Goal: Browse casually

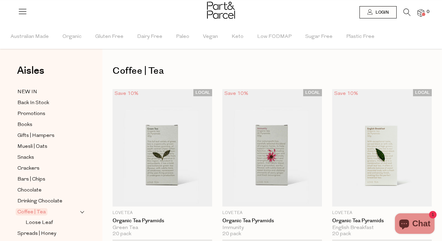
scroll to position [0, 4]
click at [421, 15] on img at bounding box center [421, 13] width 7 height 8
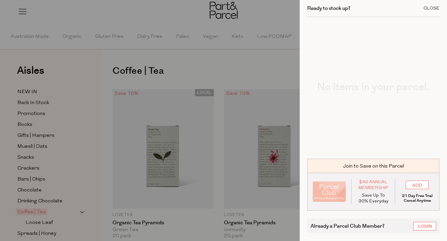
click at [433, 9] on div "Close" at bounding box center [432, 8] width 16 height 4
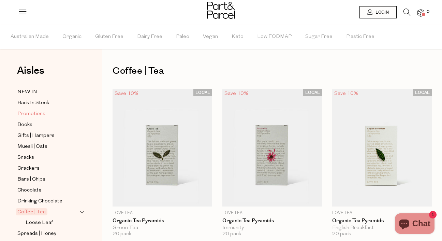
click at [40, 113] on span "Promotions" at bounding box center [31, 114] width 28 height 8
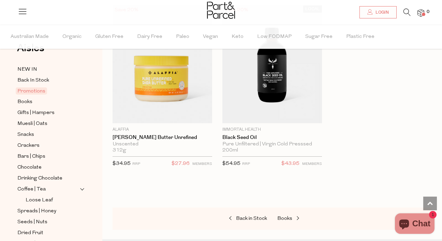
scroll to position [613, 0]
click at [33, 166] on span "Chocolate" at bounding box center [29, 167] width 24 height 8
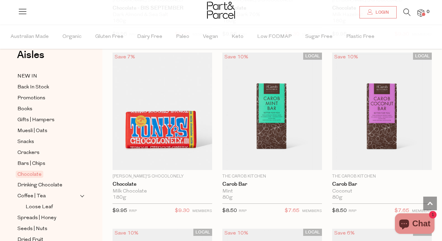
scroll to position [2505, 0]
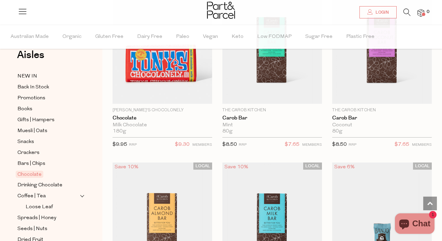
scroll to position [2570, 0]
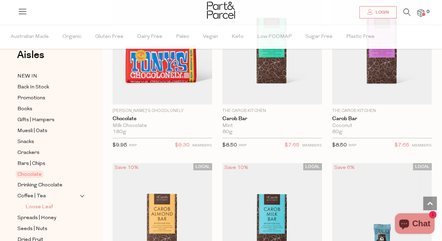
click at [48, 206] on span "Loose Leaf" at bounding box center [39, 207] width 27 height 8
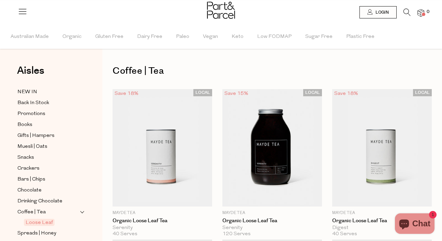
scroll to position [0, 0]
click at [421, 13] on img at bounding box center [421, 13] width 7 height 8
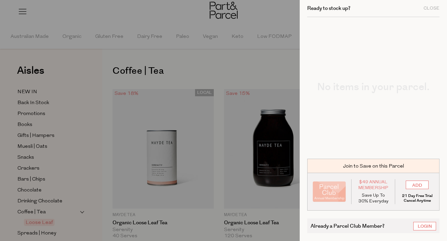
click at [240, 54] on div at bounding box center [223, 120] width 447 height 241
